Goal: Task Accomplishment & Management: Manage account settings

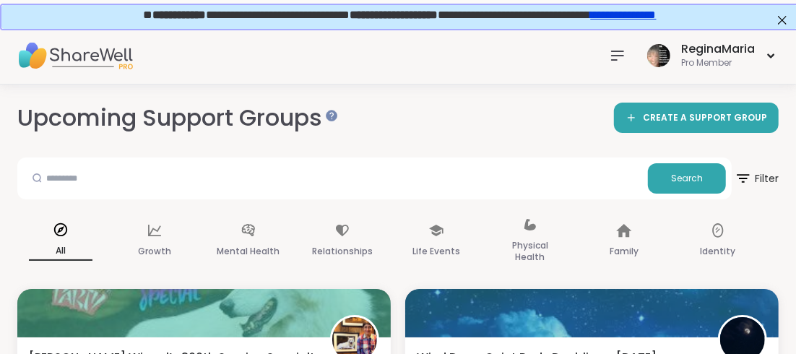
click at [619, 52] on icon at bounding box center [617, 55] width 17 height 17
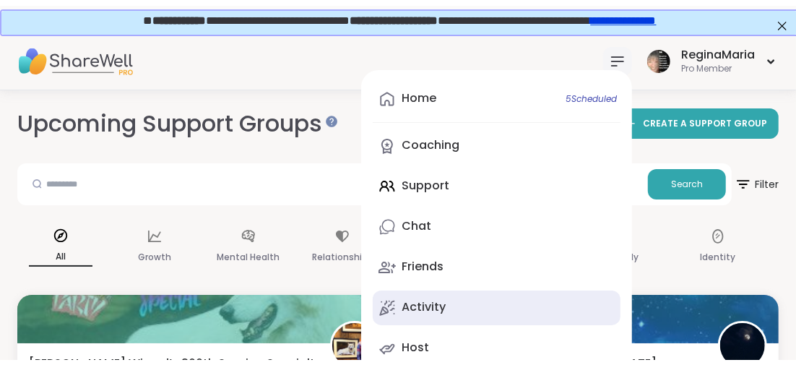
scroll to position [71, 0]
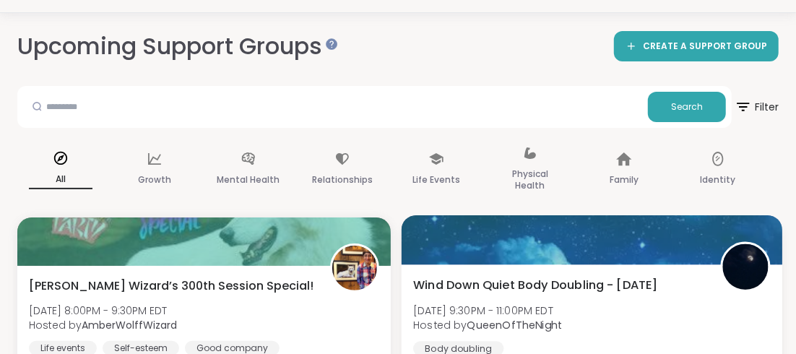
click at [678, 330] on div "Wind Down Quiet Body Doubling - [DATE] [DATE] 9:30PM - 11:00PM EDT Hosted by Qu…" at bounding box center [591, 315] width 357 height 79
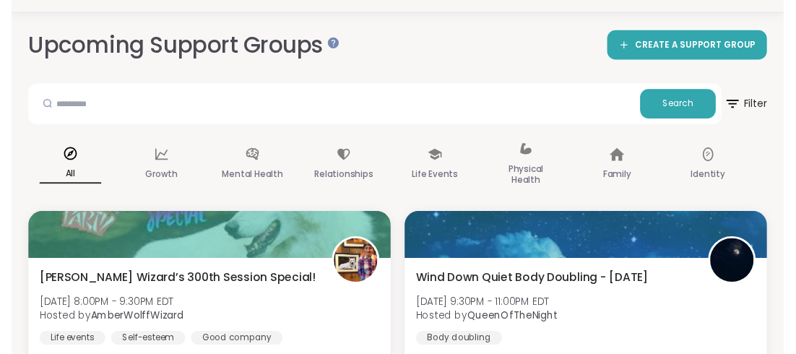
scroll to position [0, 0]
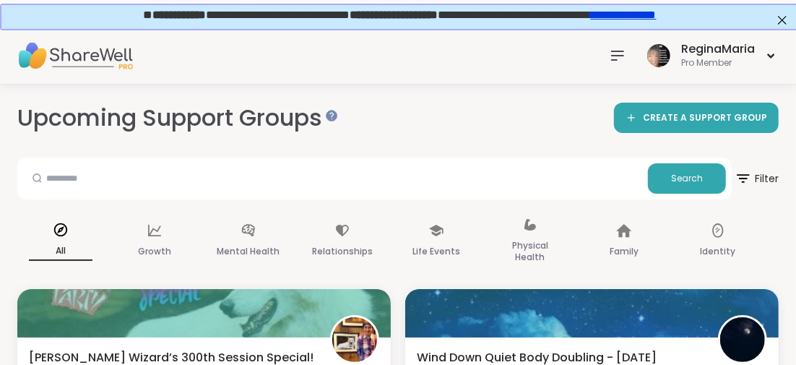
click at [613, 54] on icon at bounding box center [618, 55] width 12 height 9
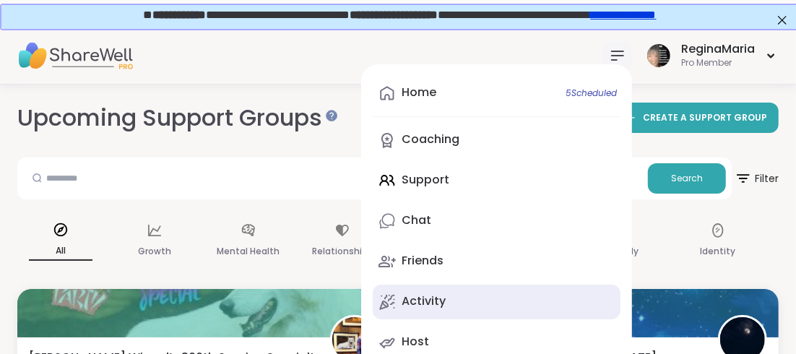
scroll to position [71, 0]
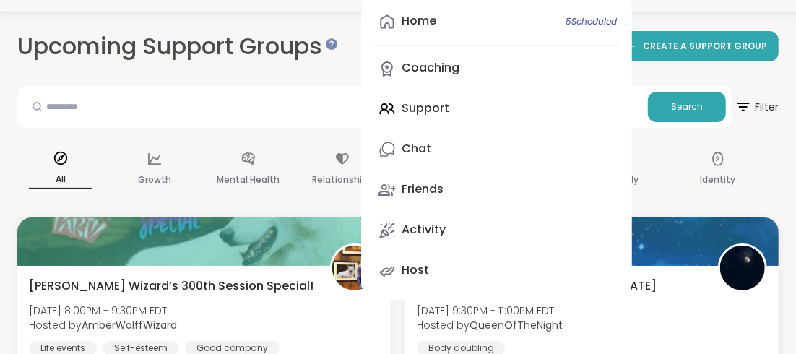
drag, startPoint x: 419, startPoint y: 107, endPoint x: 410, endPoint y: 115, distance: 12.3
click at [419, 107] on div "Home 5 Scheduled Coaching Support Chat Friends Activity Host" at bounding box center [496, 146] width 271 height 307
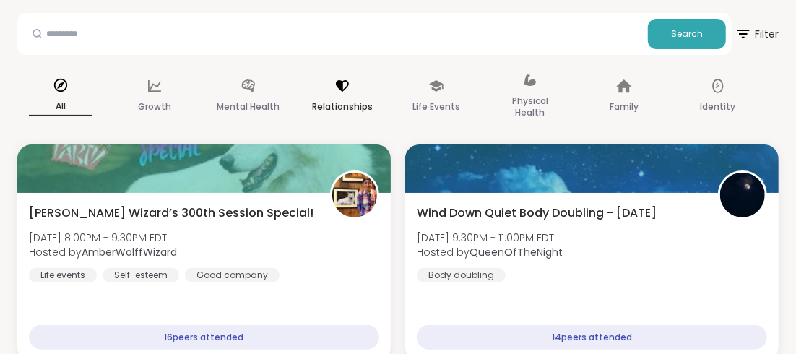
scroll to position [217, 0]
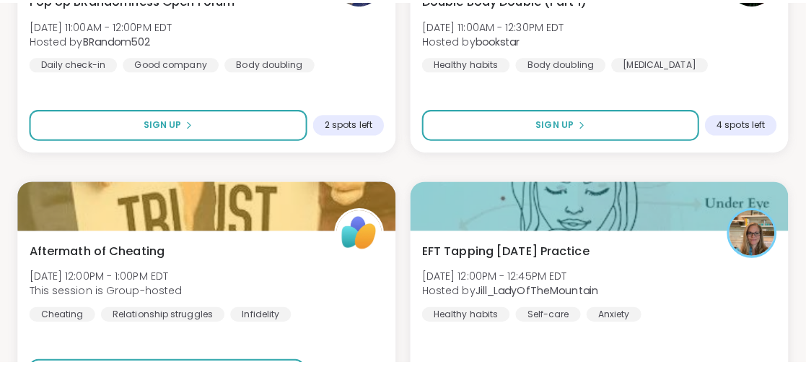
scroll to position [676, 0]
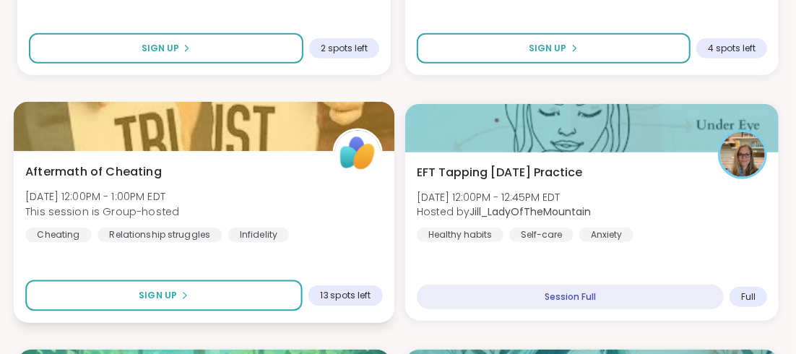
click at [146, 168] on span "Aftermath of Cheating" at bounding box center [93, 170] width 136 height 17
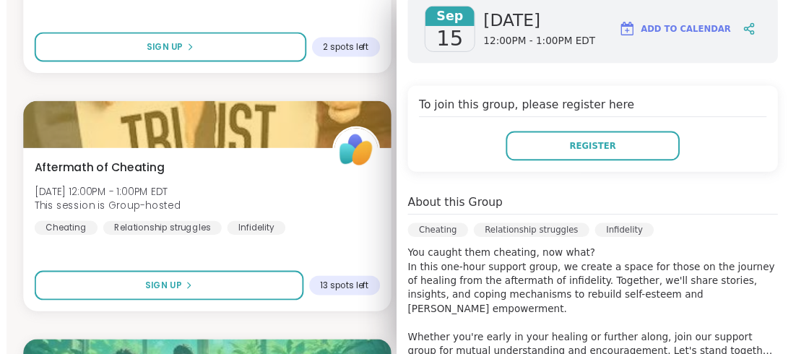
scroll to position [71, 0]
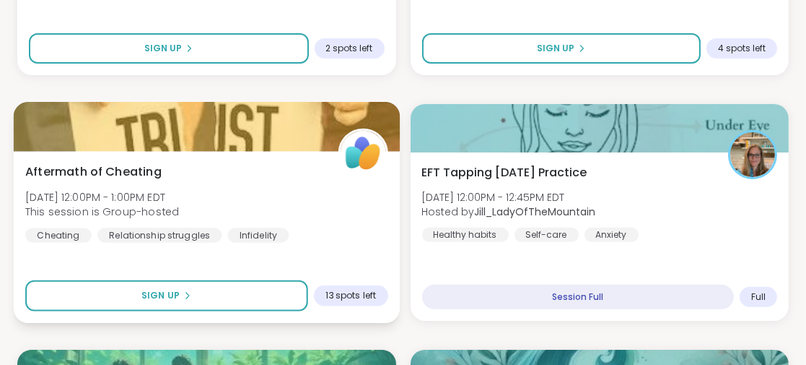
click at [287, 168] on div "Aftermath of Cheating [DATE] 12:00PM - 1:00PM EDT This session is Group-hosted …" at bounding box center [206, 201] width 362 height 79
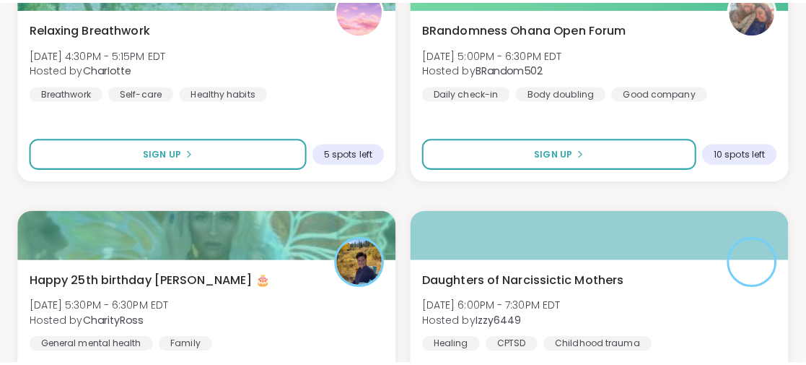
scroll to position [2120, 0]
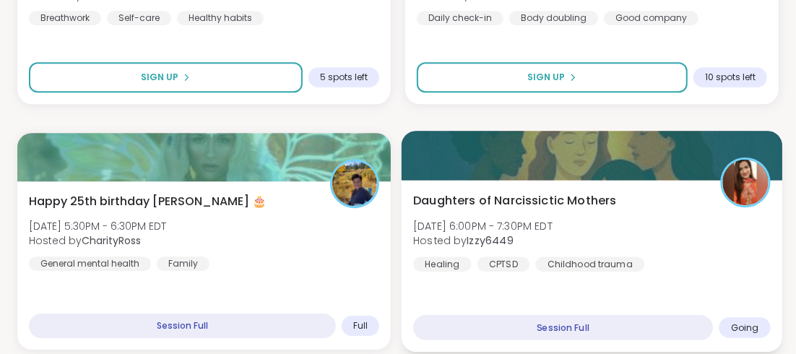
click at [555, 193] on span "Daughters of Narcissictic Mothers" at bounding box center [515, 199] width 204 height 17
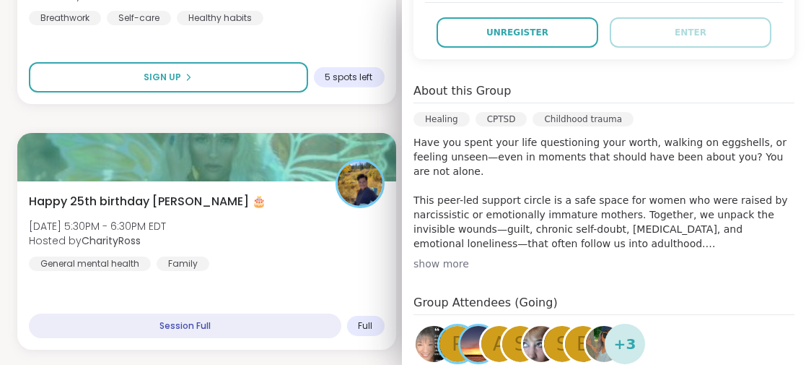
scroll to position [433, 0]
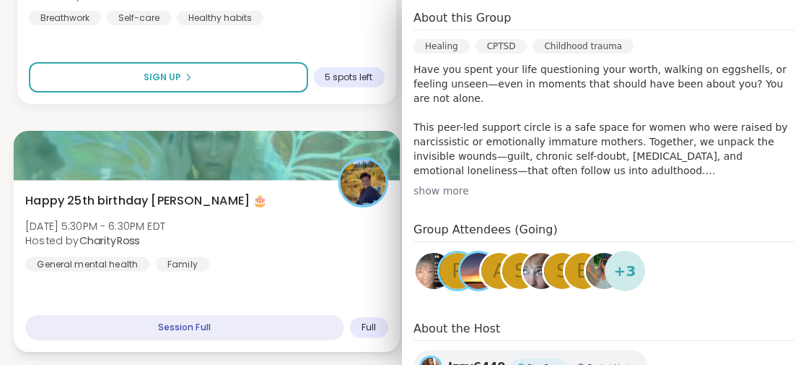
click at [340, 302] on div "Happy 25th birthday Lyssa 🎂 [DATE] 5:30PM - 6:30PM EDT Hosted by CharityRoss Ge…" at bounding box center [207, 266] width 386 height 172
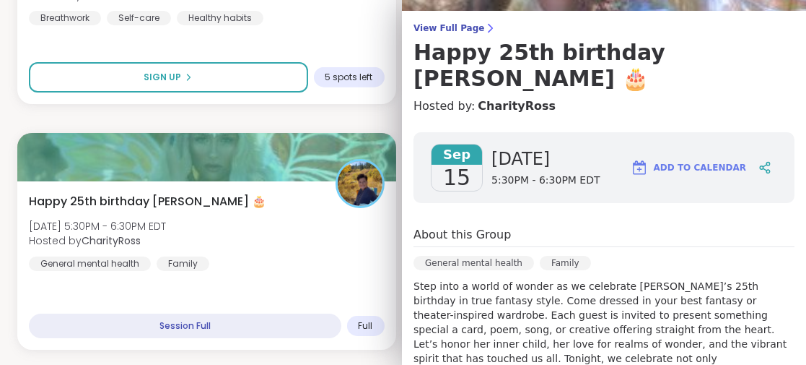
scroll to position [32, 0]
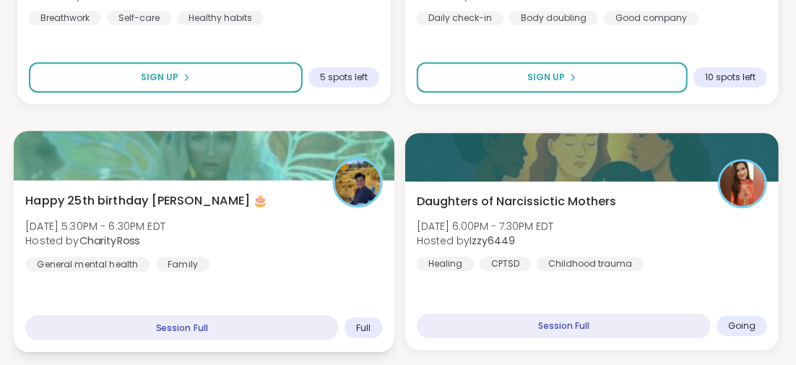
click at [274, 297] on div "Happy 25th birthday Lyssa 🎂 [DATE] 5:30PM - 6:30PM EDT Hosted by CharityRoss Ge…" at bounding box center [204, 266] width 380 height 172
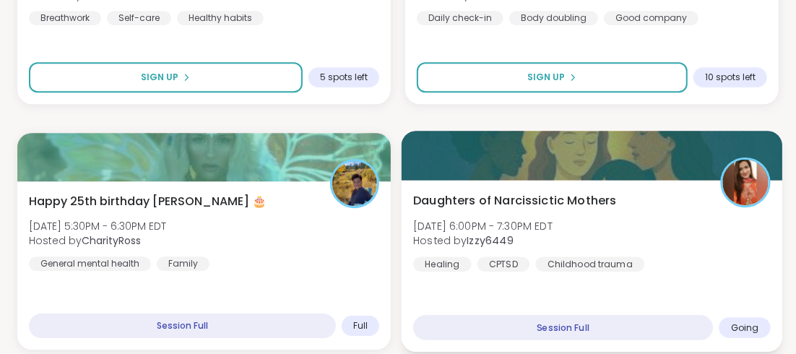
click at [576, 196] on span "Daughters of Narcissictic Mothers" at bounding box center [515, 199] width 204 height 17
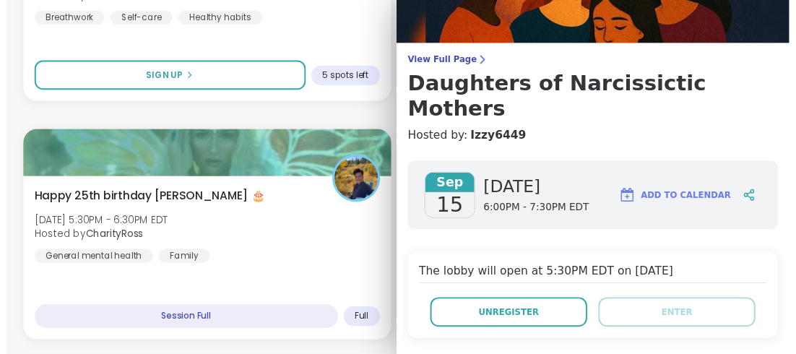
scroll to position [0, 0]
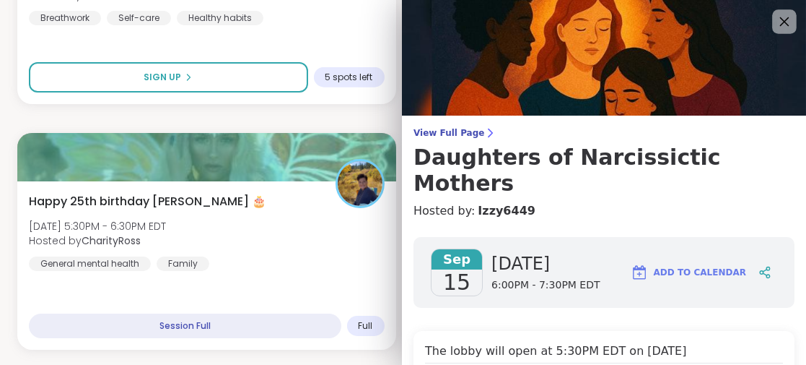
click at [775, 18] on icon at bounding box center [784, 21] width 18 height 18
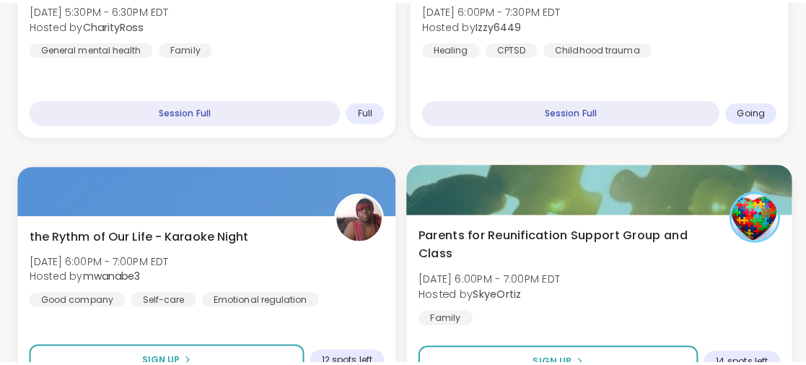
scroll to position [2264, 0]
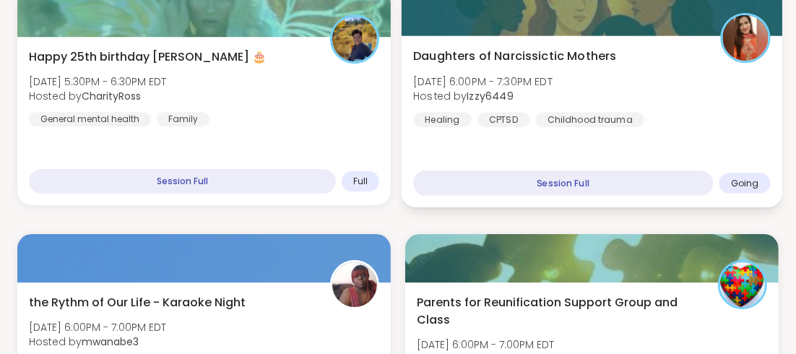
click at [568, 53] on span "Daughters of Narcissictic Mothers" at bounding box center [515, 55] width 204 height 17
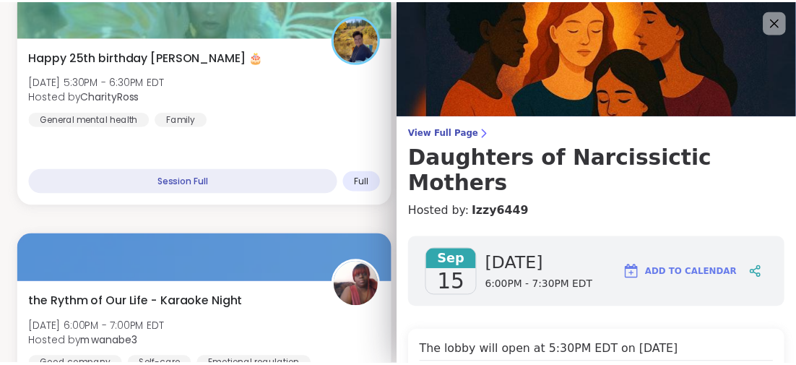
scroll to position [144, 0]
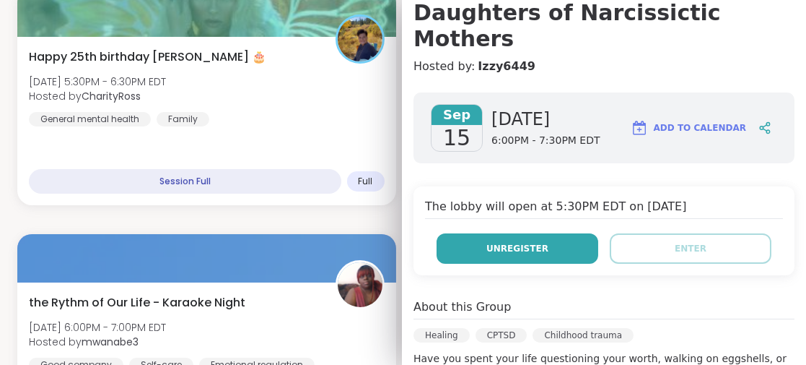
click at [505, 242] on span "Unregister" at bounding box center [518, 248] width 62 height 13
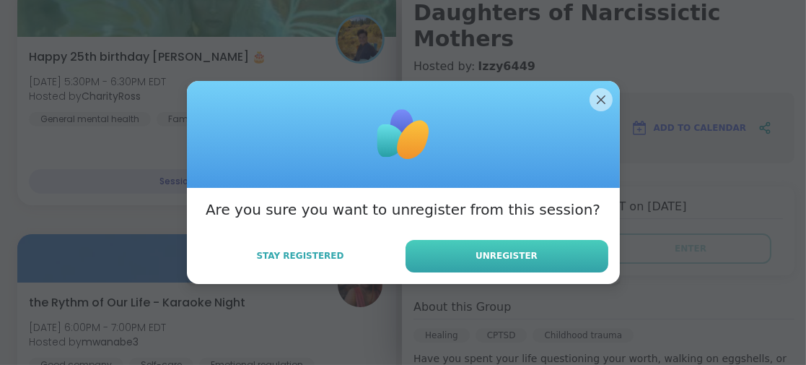
click at [471, 247] on button "Unregister" at bounding box center [507, 256] width 203 height 32
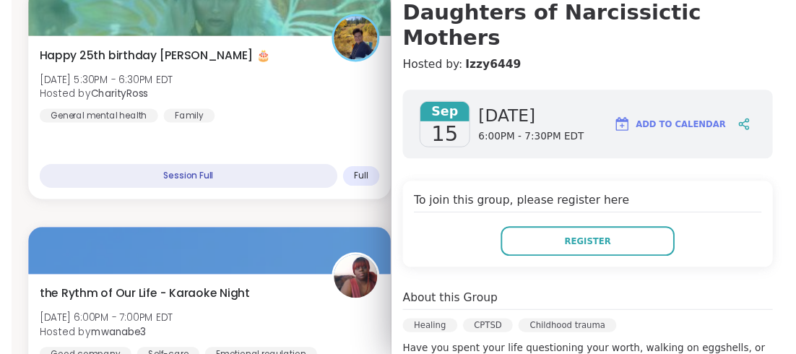
scroll to position [0, 0]
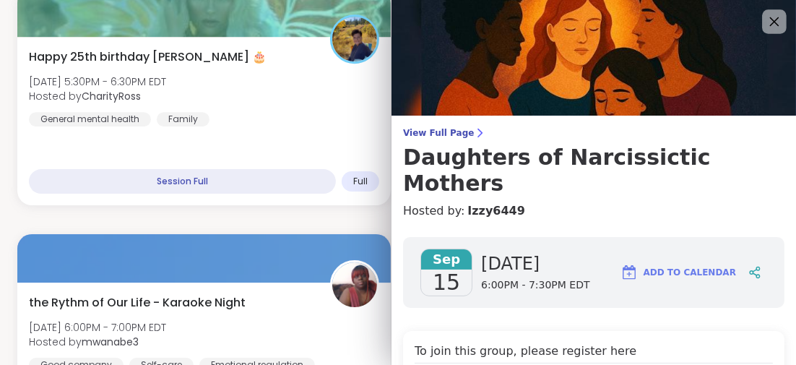
click at [765, 23] on icon at bounding box center [774, 21] width 18 height 18
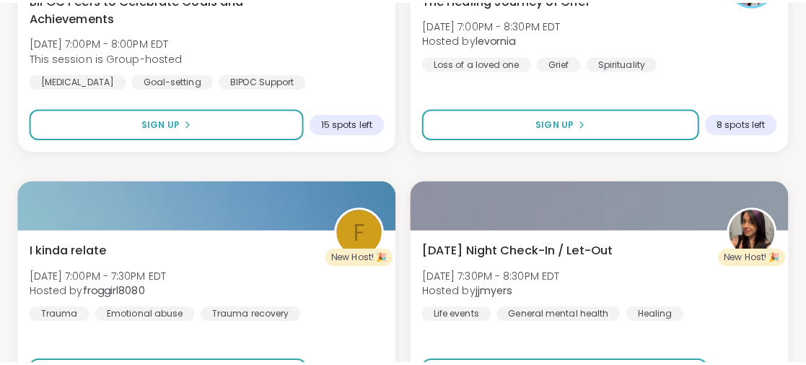
scroll to position [3130, 0]
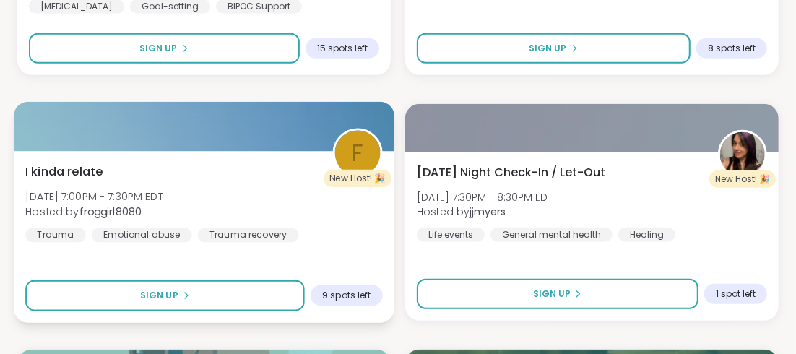
click at [76, 172] on span "I kinda relate" at bounding box center [63, 170] width 77 height 17
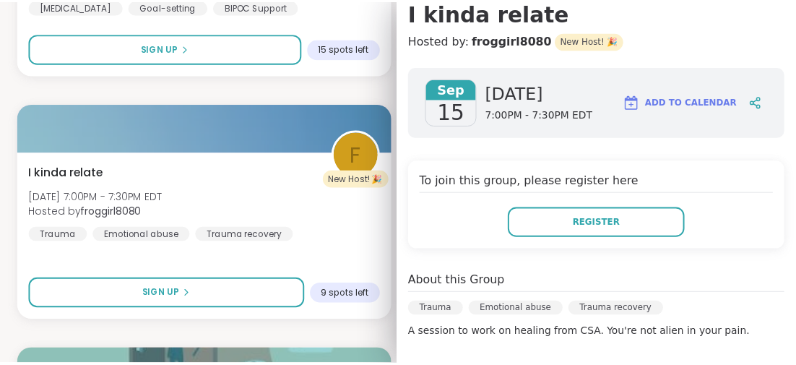
scroll to position [217, 0]
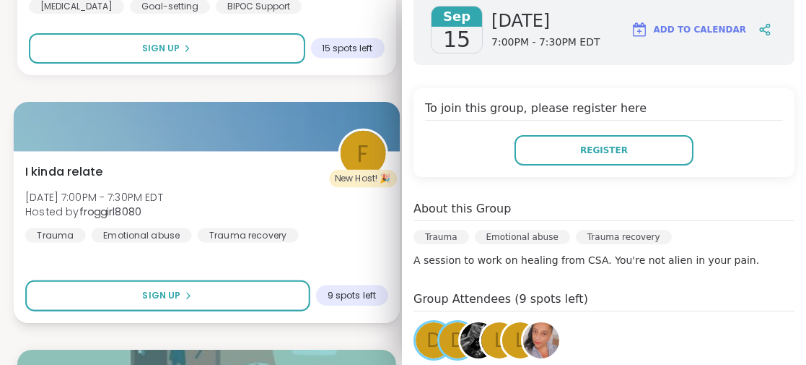
click at [201, 123] on div at bounding box center [207, 126] width 386 height 49
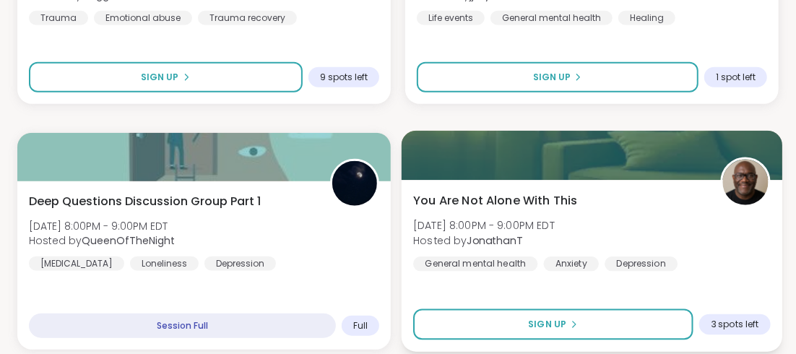
scroll to position [3401, 0]
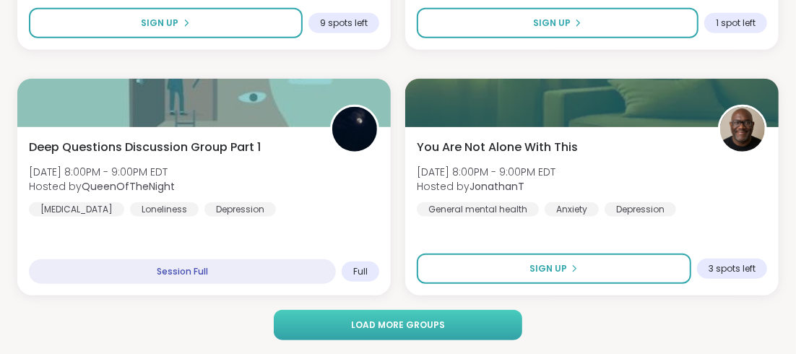
click at [442, 323] on span "Load more groups" at bounding box center [398, 324] width 94 height 13
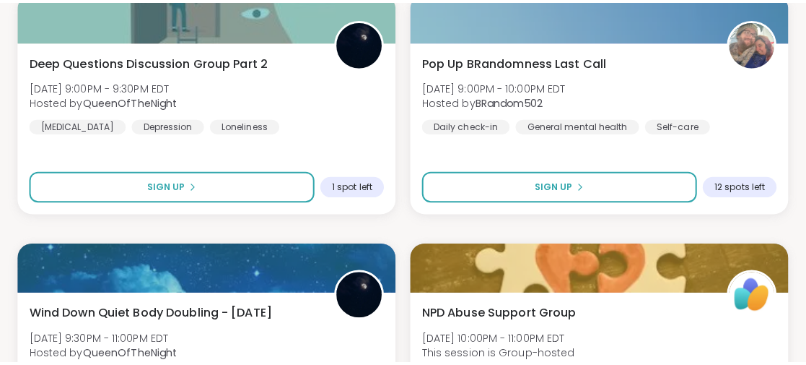
scroll to position [4050, 0]
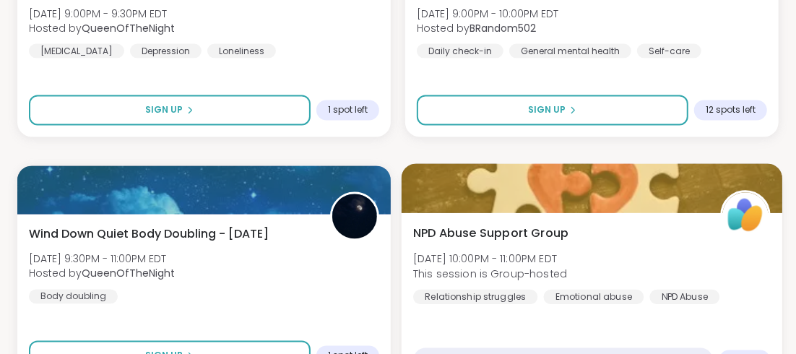
click at [513, 231] on span "NPD Abuse Support Group" at bounding box center [490, 233] width 155 height 17
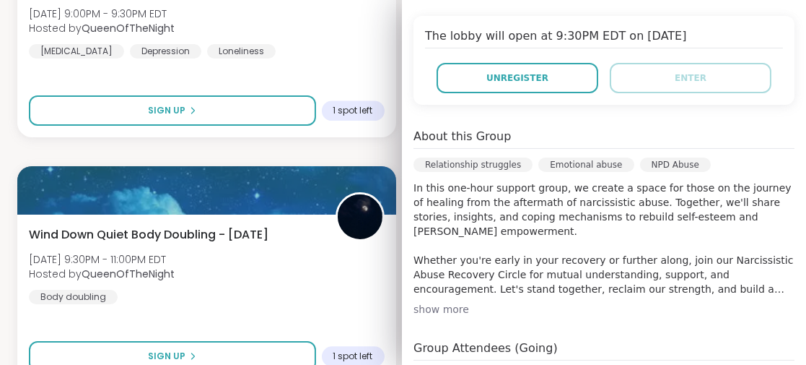
scroll to position [360, 0]
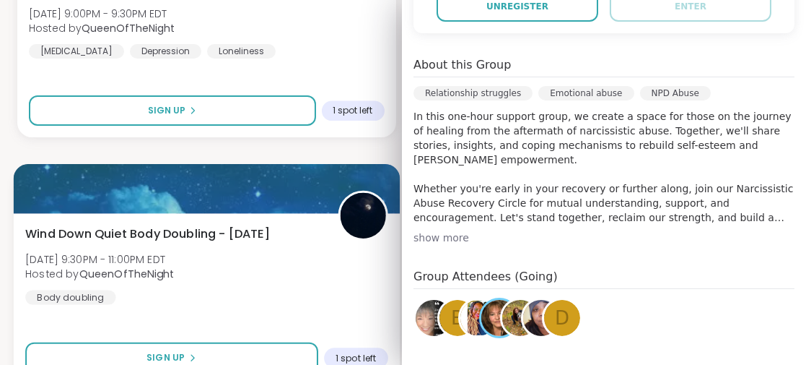
click at [302, 326] on div "Wind Down Quiet Body Doubling - [DATE] [DATE] 9:30PM - 11:00PM EDT Hosted by Qu…" at bounding box center [207, 299] width 386 height 172
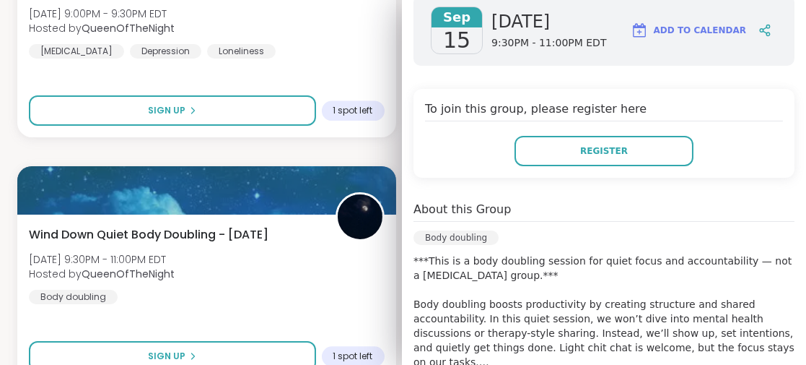
scroll to position [386, 0]
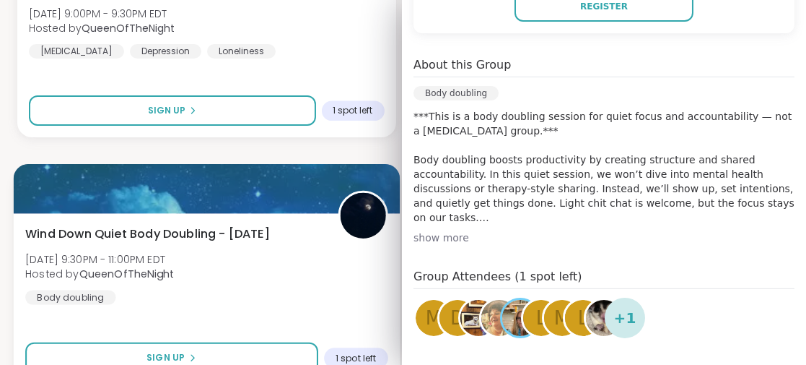
click at [266, 293] on div "Wind Down Quiet Body Doubling - [DATE] [DATE] 9:30PM - 11:00PM EDT Hosted by Qu…" at bounding box center [206, 264] width 362 height 79
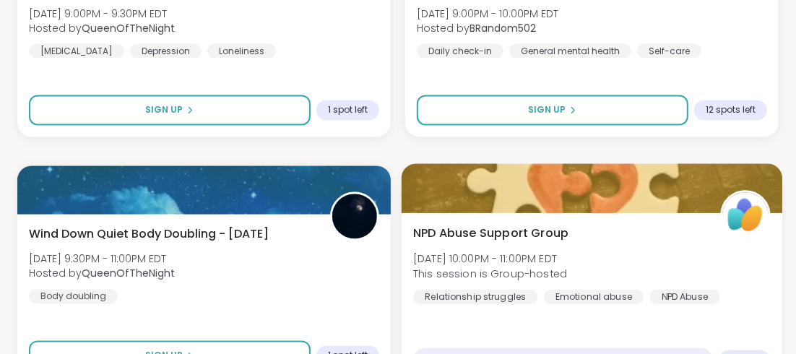
click at [542, 235] on span "NPD Abuse Support Group" at bounding box center [490, 233] width 155 height 17
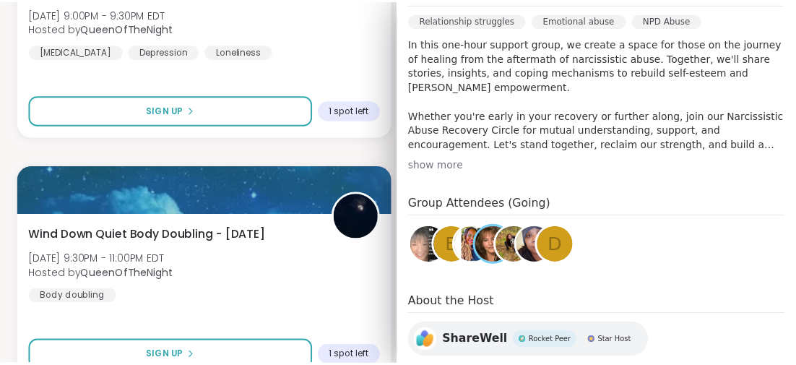
scroll to position [360, 0]
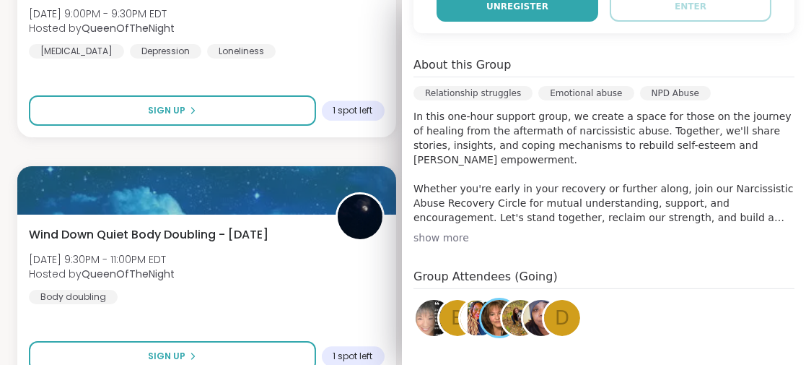
click at [530, 9] on button "Unregister" at bounding box center [518, 6] width 162 height 30
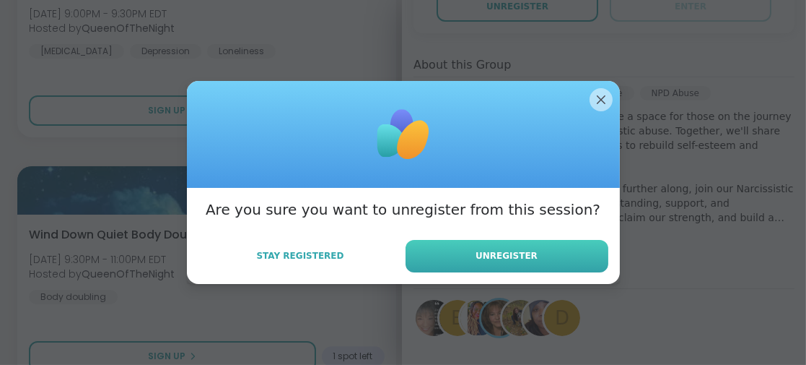
click at [528, 253] on button "Unregister" at bounding box center [507, 256] width 203 height 32
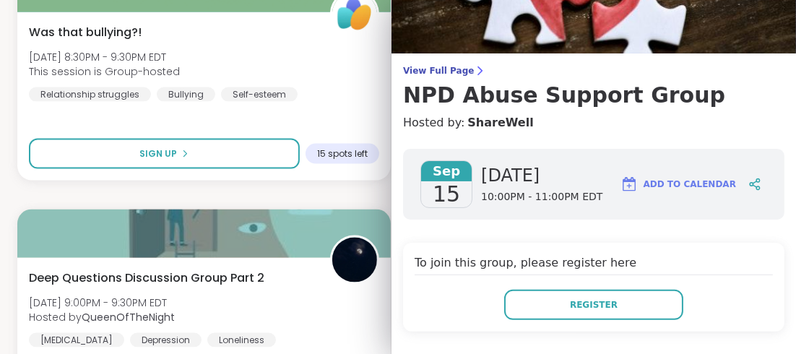
scroll to position [0, 0]
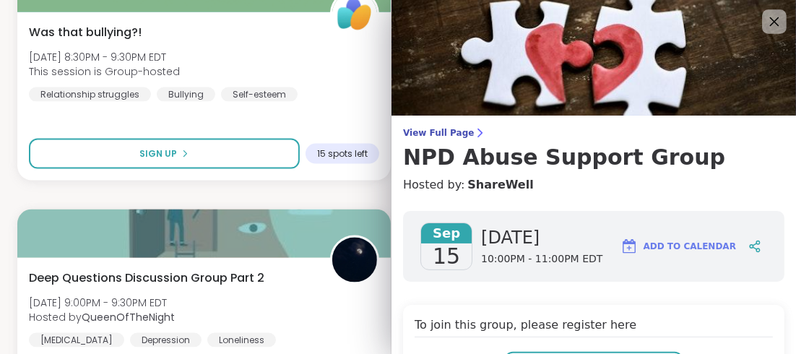
click at [770, 24] on icon at bounding box center [774, 21] width 9 height 9
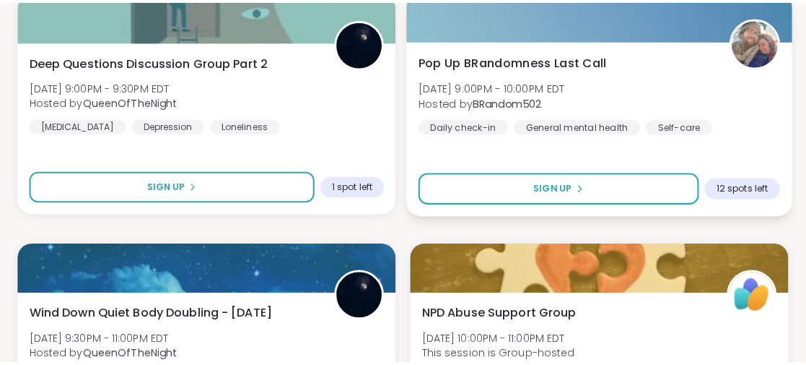
scroll to position [4050, 0]
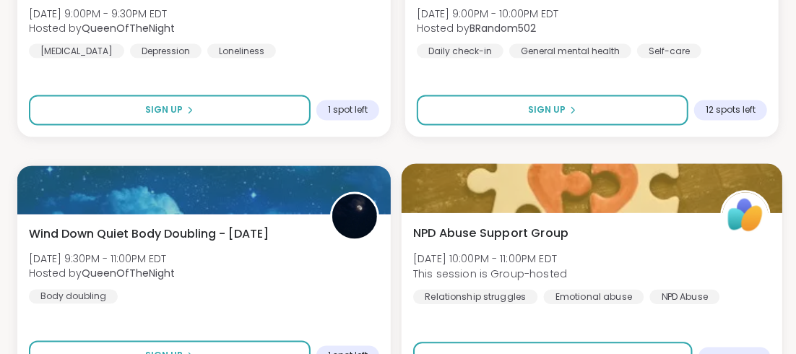
click at [544, 232] on span "NPD Abuse Support Group" at bounding box center [490, 233] width 155 height 17
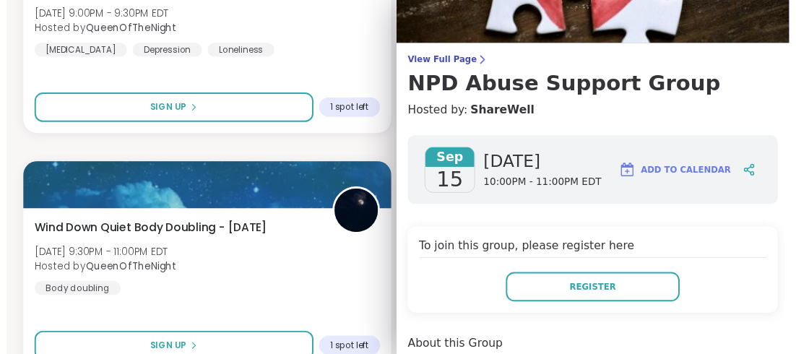
scroll to position [0, 0]
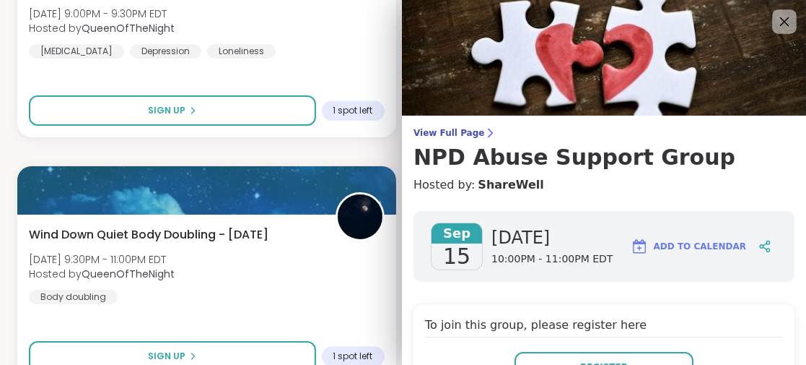
click at [775, 23] on icon at bounding box center [784, 21] width 18 height 18
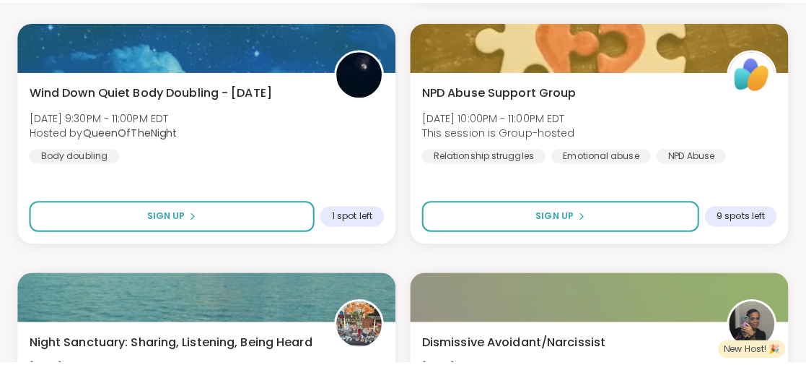
scroll to position [4268, 0]
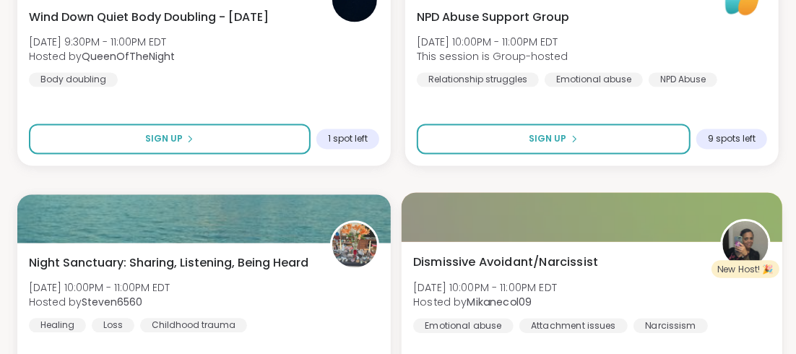
click at [568, 264] on span "Dismissive Avoidant/Narcissist" at bounding box center [505, 261] width 185 height 17
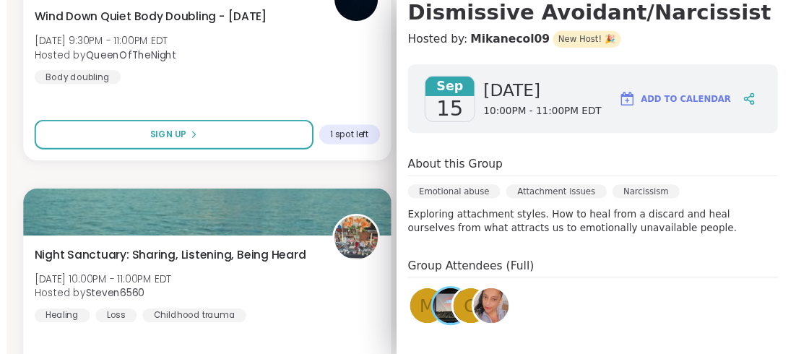
scroll to position [0, 0]
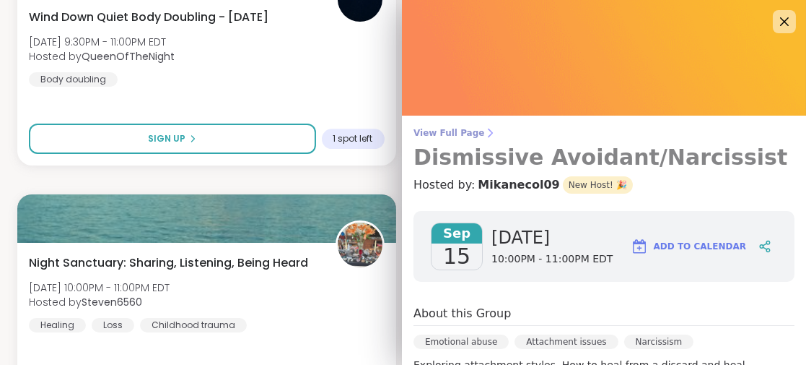
click at [560, 159] on h3 "Dismissive Avoidant/Narcissist" at bounding box center [604, 157] width 381 height 26
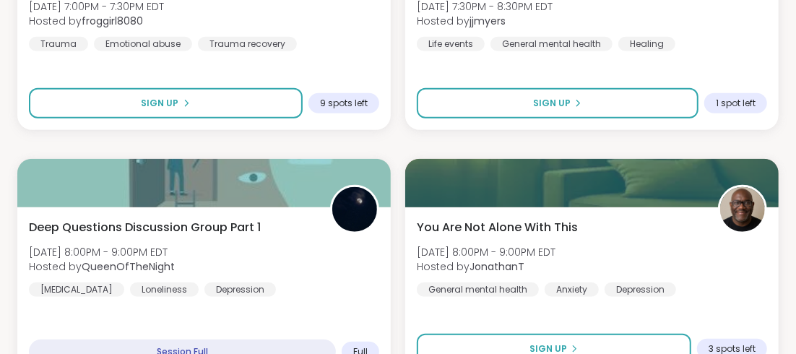
scroll to position [3401, 0]
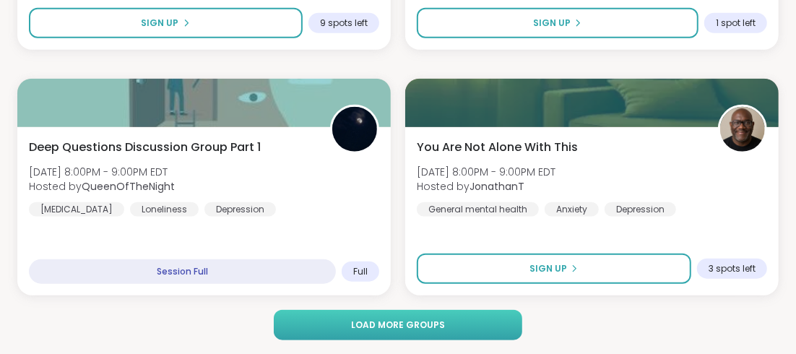
click at [421, 321] on span "Load more groups" at bounding box center [398, 324] width 94 height 13
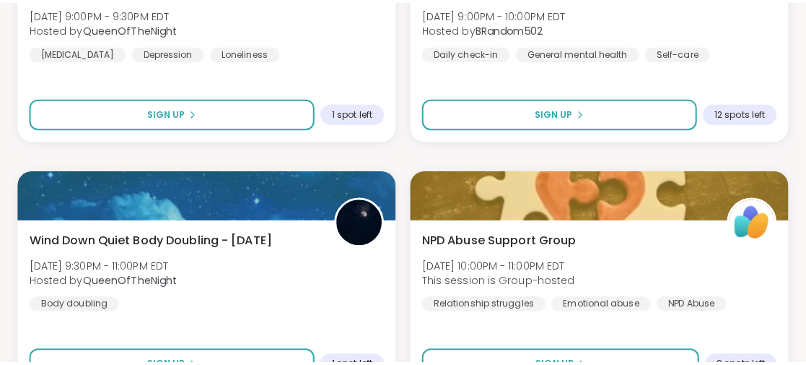
scroll to position [4123, 0]
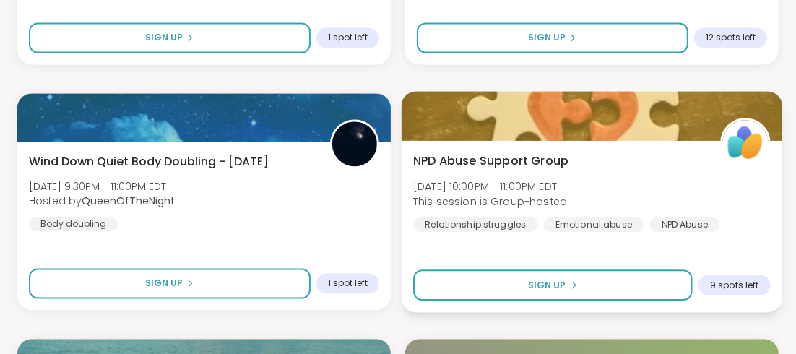
click at [505, 161] on span "NPD Abuse Support Group" at bounding box center [490, 160] width 155 height 17
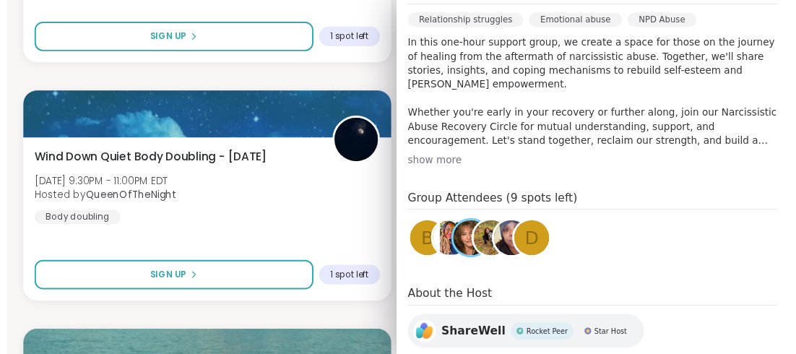
scroll to position [217, 0]
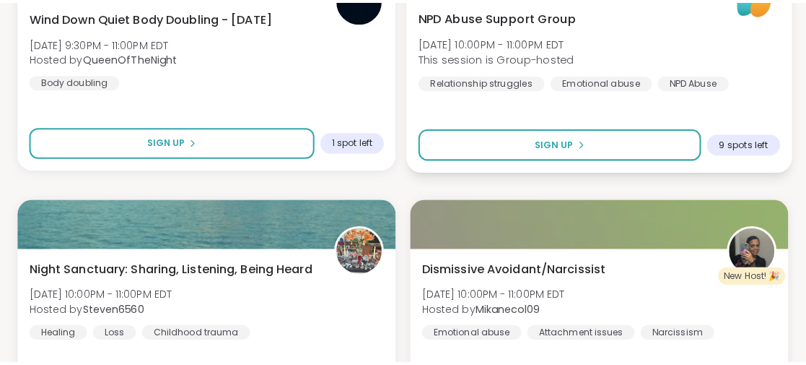
scroll to position [4339, 0]
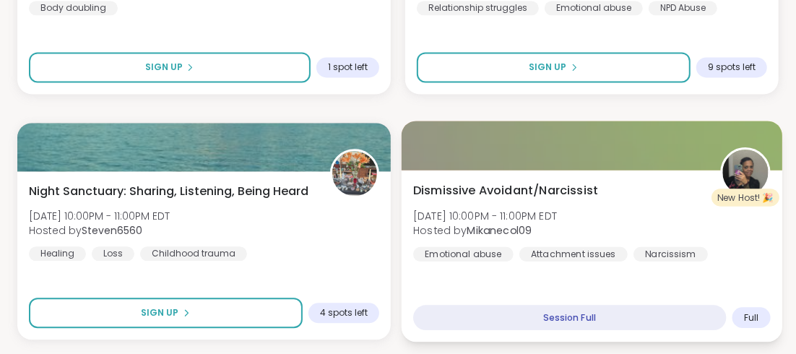
click at [515, 191] on span "Dismissive Avoidant/Narcissist" at bounding box center [505, 189] width 185 height 17
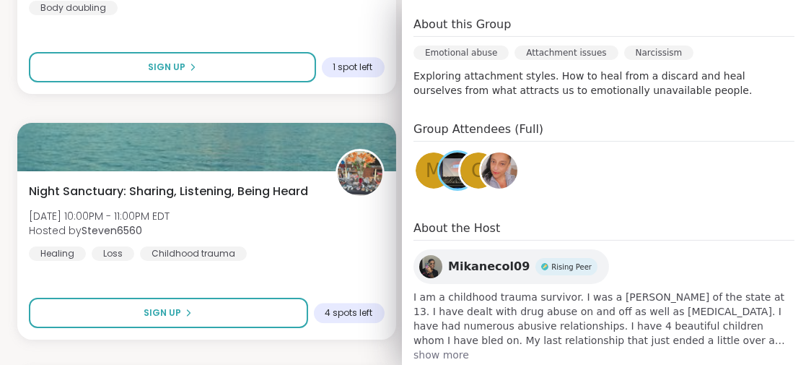
scroll to position [320, 0]
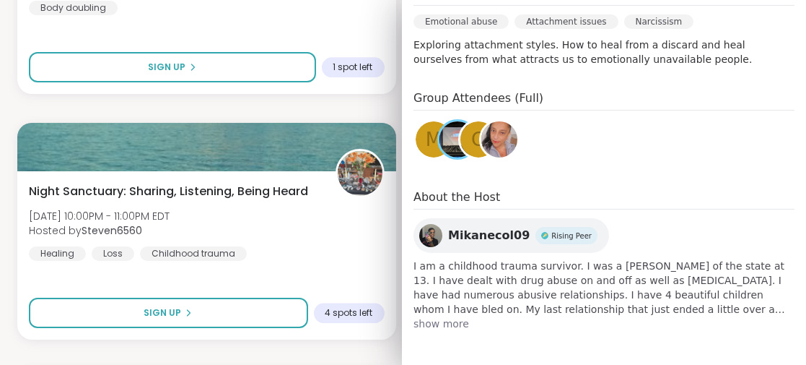
click at [434, 323] on span "show more" at bounding box center [604, 323] width 381 height 14
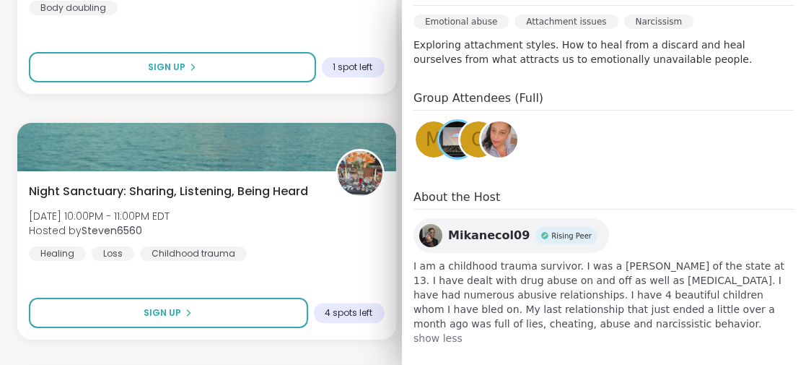
scroll to position [248, 0]
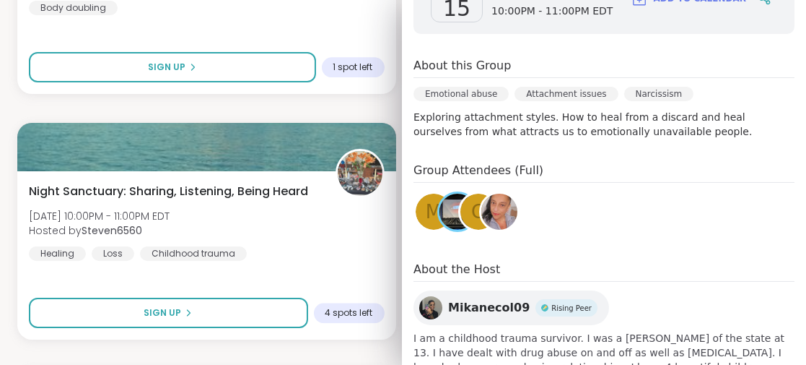
click at [461, 304] on span "Mikanecol09" at bounding box center [489, 307] width 82 height 17
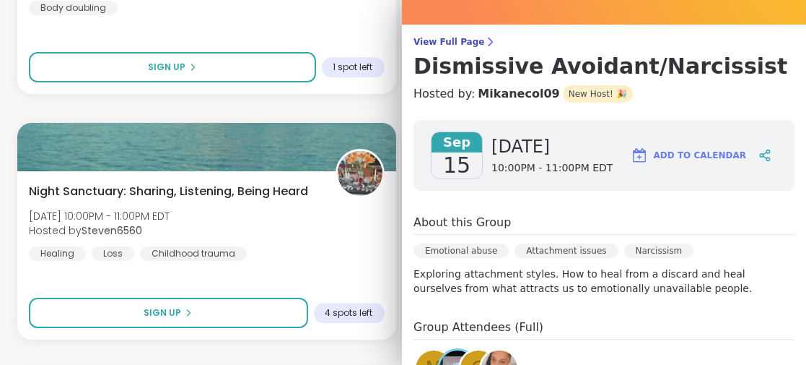
scroll to position [0, 0]
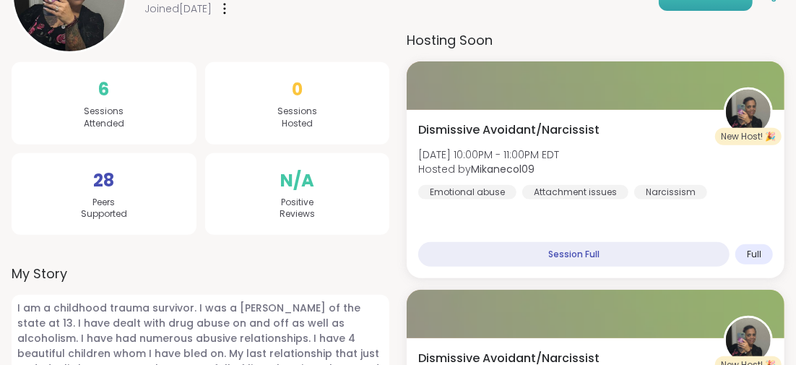
scroll to position [217, 0]
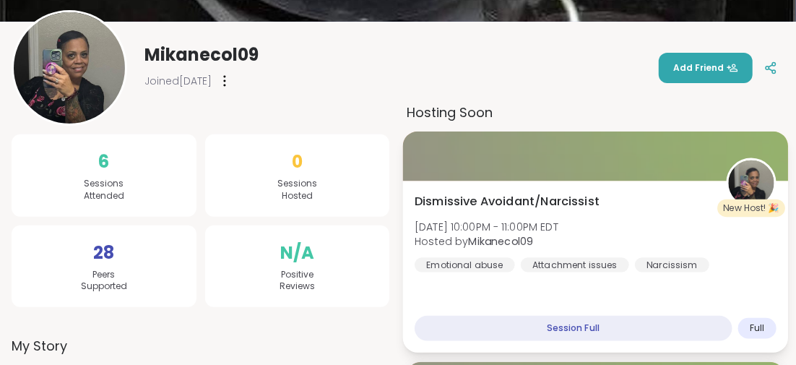
click at [552, 199] on span "Dismissive Avoidant/Narcissist" at bounding box center [506, 201] width 185 height 17
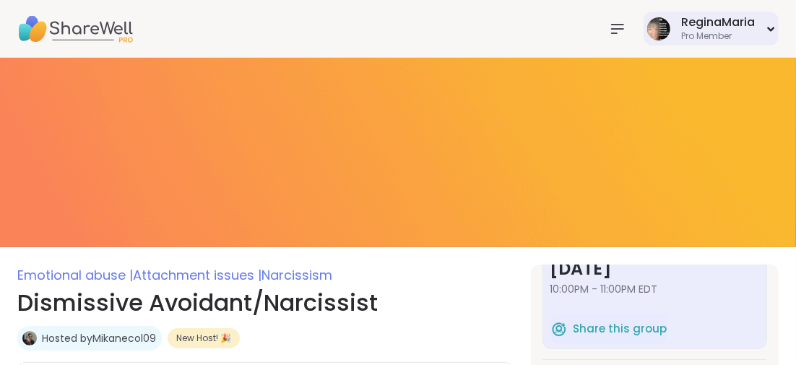
click at [772, 27] on icon at bounding box center [770, 29] width 9 height 6
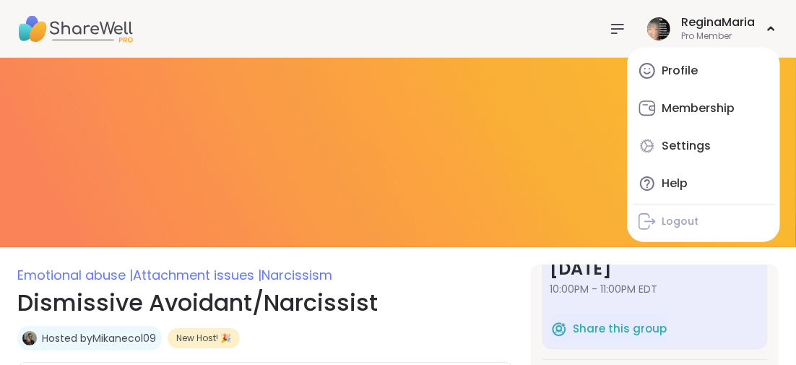
click at [689, 107] on div "Membership" at bounding box center [697, 108] width 73 height 16
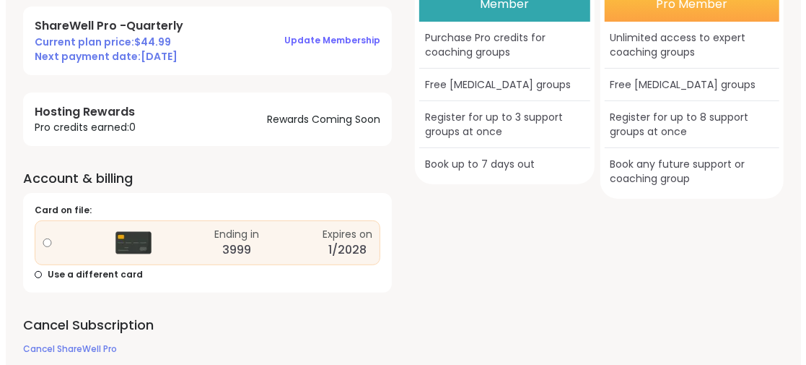
scroll to position [150, 0]
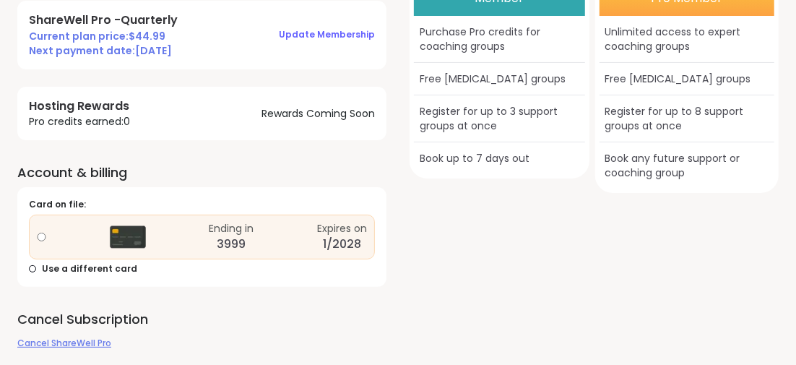
click at [63, 341] on span "Cancel ShareWell Pro" at bounding box center [64, 342] width 94 height 12
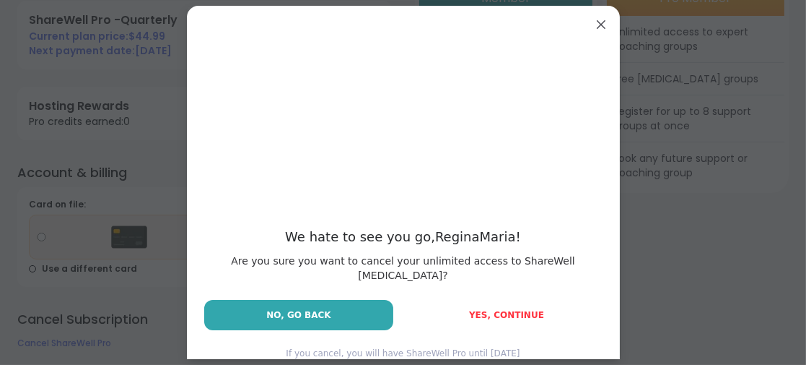
drag, startPoint x: 473, startPoint y: 297, endPoint x: 508, endPoint y: 339, distance: 54.9
click at [478, 336] on div "We hate to see you go, ReginaMaria ! Are you sure you want to cancel your unlim…" at bounding box center [403, 191] width 433 height 371
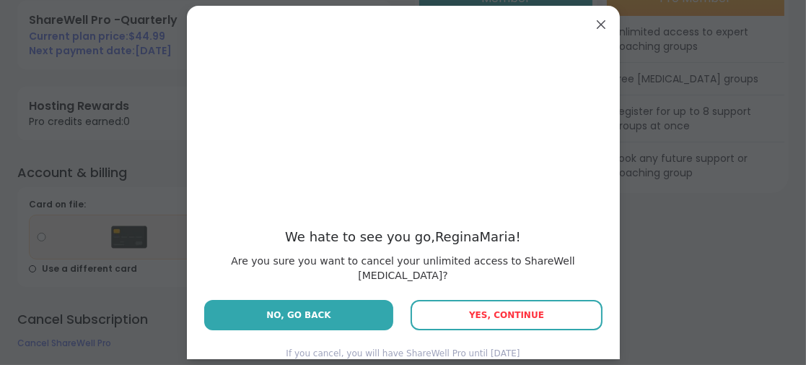
click at [505, 310] on span "Yes, Continue" at bounding box center [506, 315] width 75 height 10
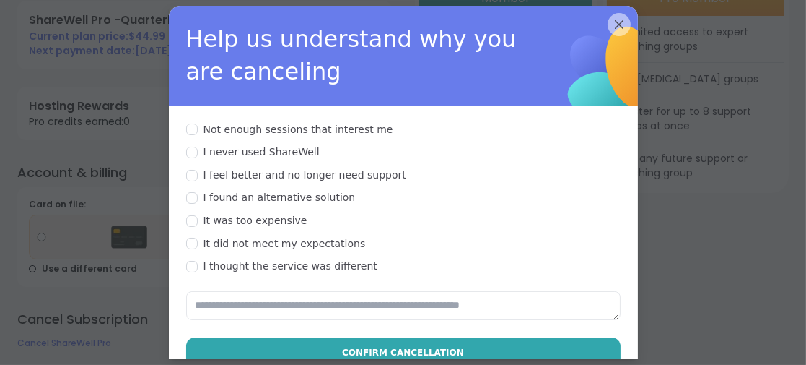
click at [188, 238] on div at bounding box center [192, 244] width 12 height 12
click at [203, 291] on textarea at bounding box center [403, 305] width 435 height 29
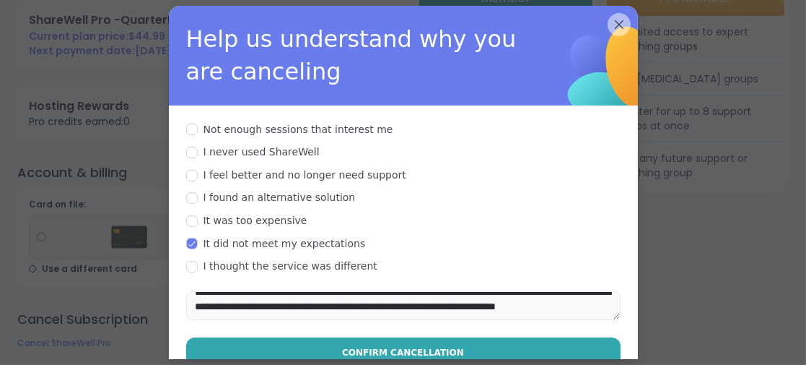
scroll to position [19, 0]
drag, startPoint x: 435, startPoint y: 267, endPoint x: 409, endPoint y: 273, distance: 27.3
click at [409, 291] on textarea "**********" at bounding box center [403, 305] width 435 height 29
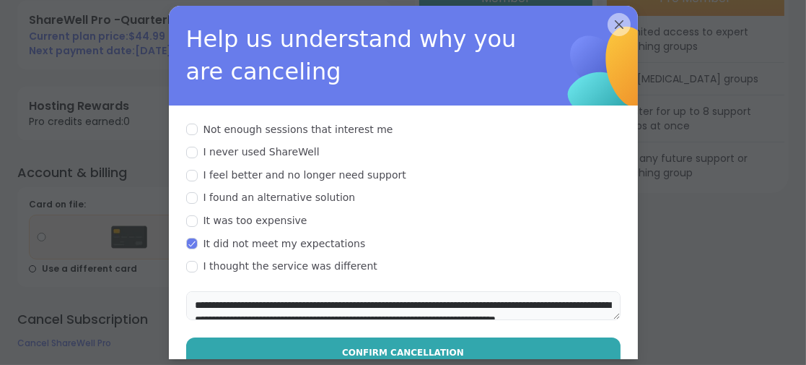
drag, startPoint x: 565, startPoint y: 273, endPoint x: 433, endPoint y: 274, distance: 131.4
click at [433, 291] on textarea "**********" at bounding box center [403, 305] width 435 height 29
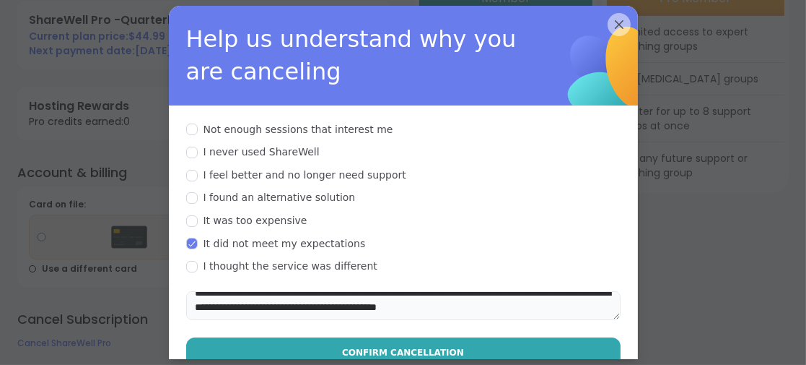
click at [291, 291] on textarea "**********" at bounding box center [403, 305] width 435 height 29
drag, startPoint x: 315, startPoint y: 277, endPoint x: 299, endPoint y: 280, distance: 16.9
click at [299, 291] on textarea "**********" at bounding box center [403, 305] width 435 height 29
drag, startPoint x: 349, startPoint y: 277, endPoint x: 334, endPoint y: 279, distance: 15.2
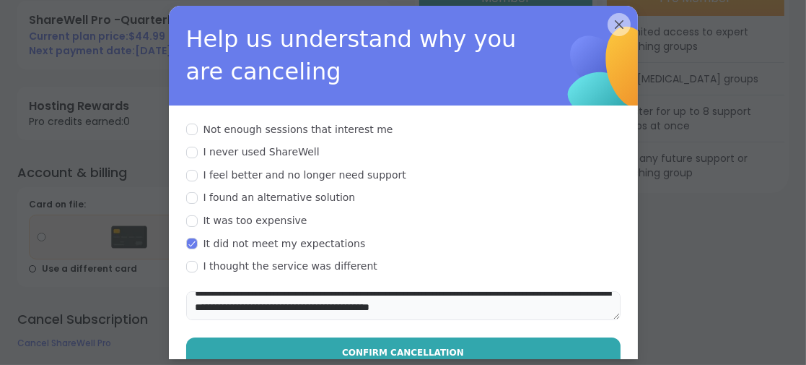
click at [334, 291] on textarea "**********" at bounding box center [403, 305] width 435 height 29
click at [292, 291] on textarea "**********" at bounding box center [403, 305] width 435 height 29
click at [314, 291] on textarea "**********" at bounding box center [403, 305] width 435 height 29
click at [544, 291] on textarea "**********" at bounding box center [403, 305] width 435 height 29
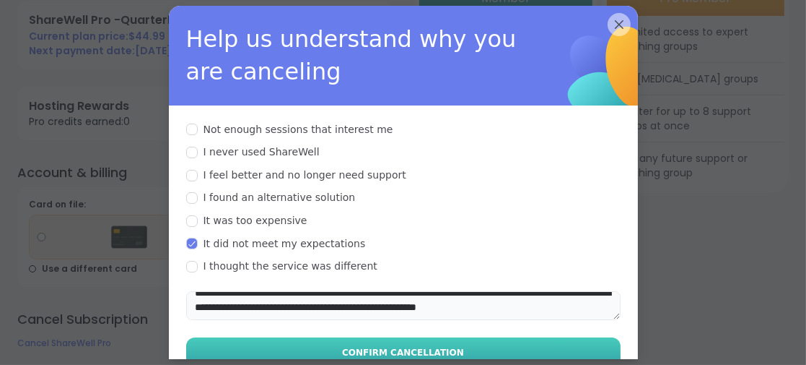
type textarea "**********"
click at [417, 346] on span "Confirm Cancellation" at bounding box center [403, 352] width 122 height 13
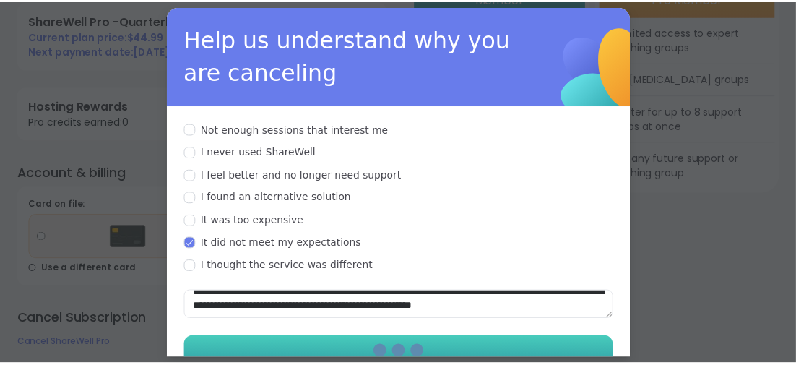
scroll to position [71, 0]
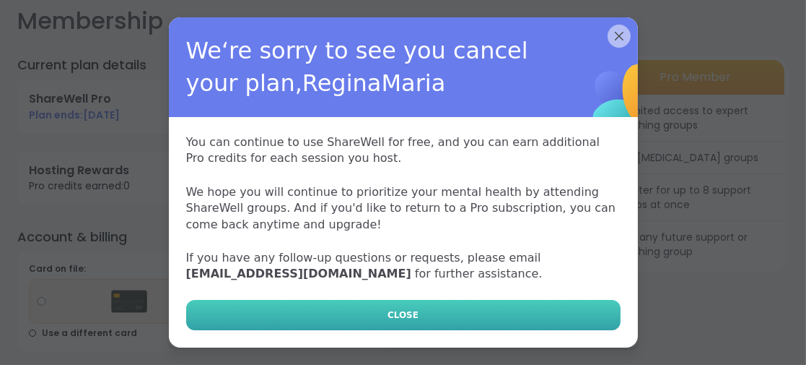
click at [393, 312] on span "CLOSE" at bounding box center [403, 314] width 31 height 13
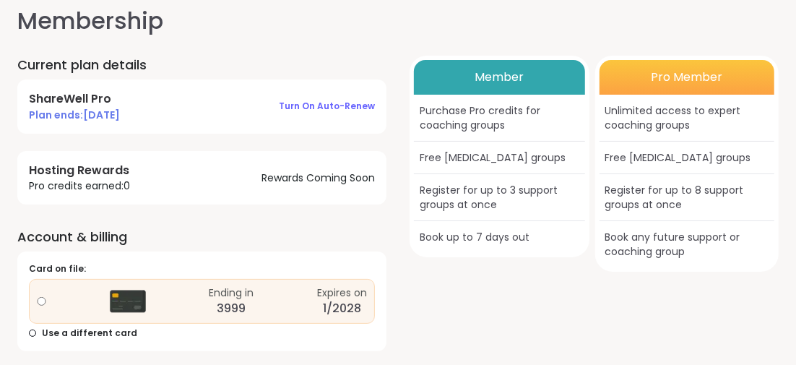
scroll to position [0, 0]
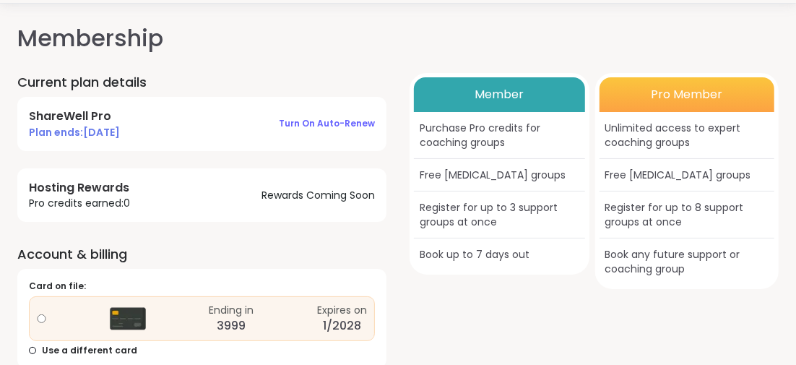
scroll to position [71, 0]
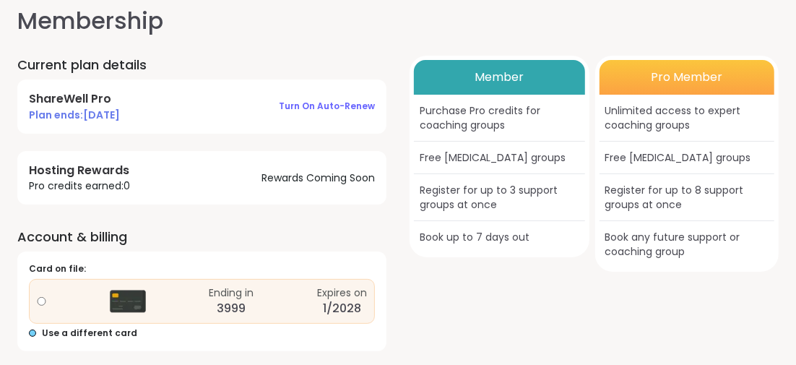
click at [32, 331] on div at bounding box center [32, 332] width 7 height 7
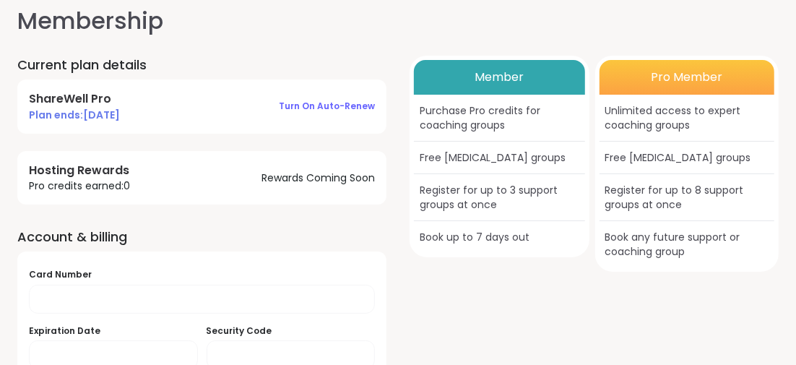
scroll to position [0, 0]
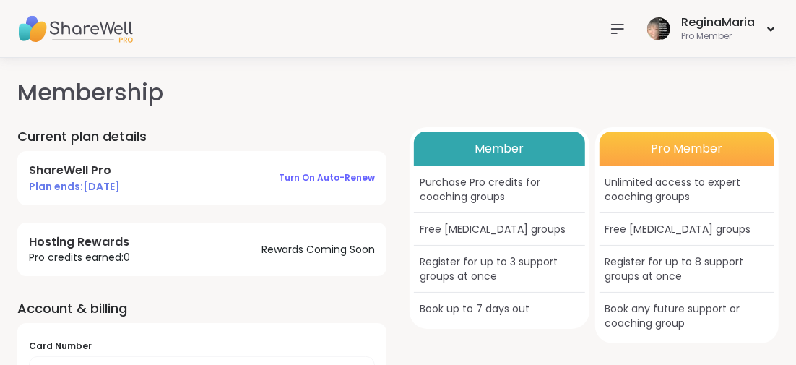
click at [346, 19] on div "ReginaMaria Pro Member" at bounding box center [398, 29] width 796 height 58
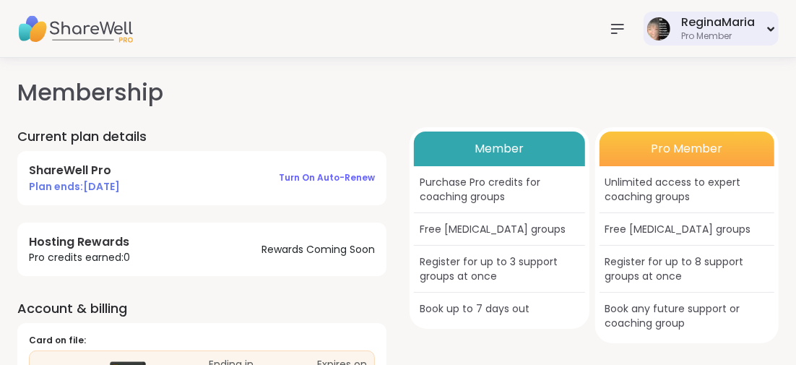
click at [704, 22] on div "ReginaMaria" at bounding box center [718, 22] width 74 height 16
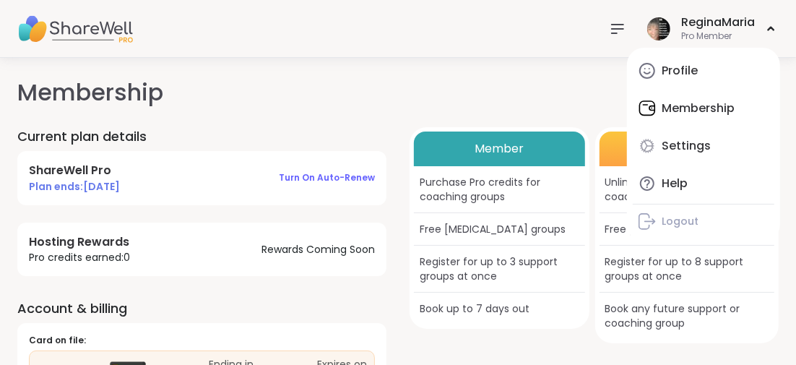
click at [669, 69] on div "Profile" at bounding box center [679, 71] width 36 height 16
